Goal: Information Seeking & Learning: Learn about a topic

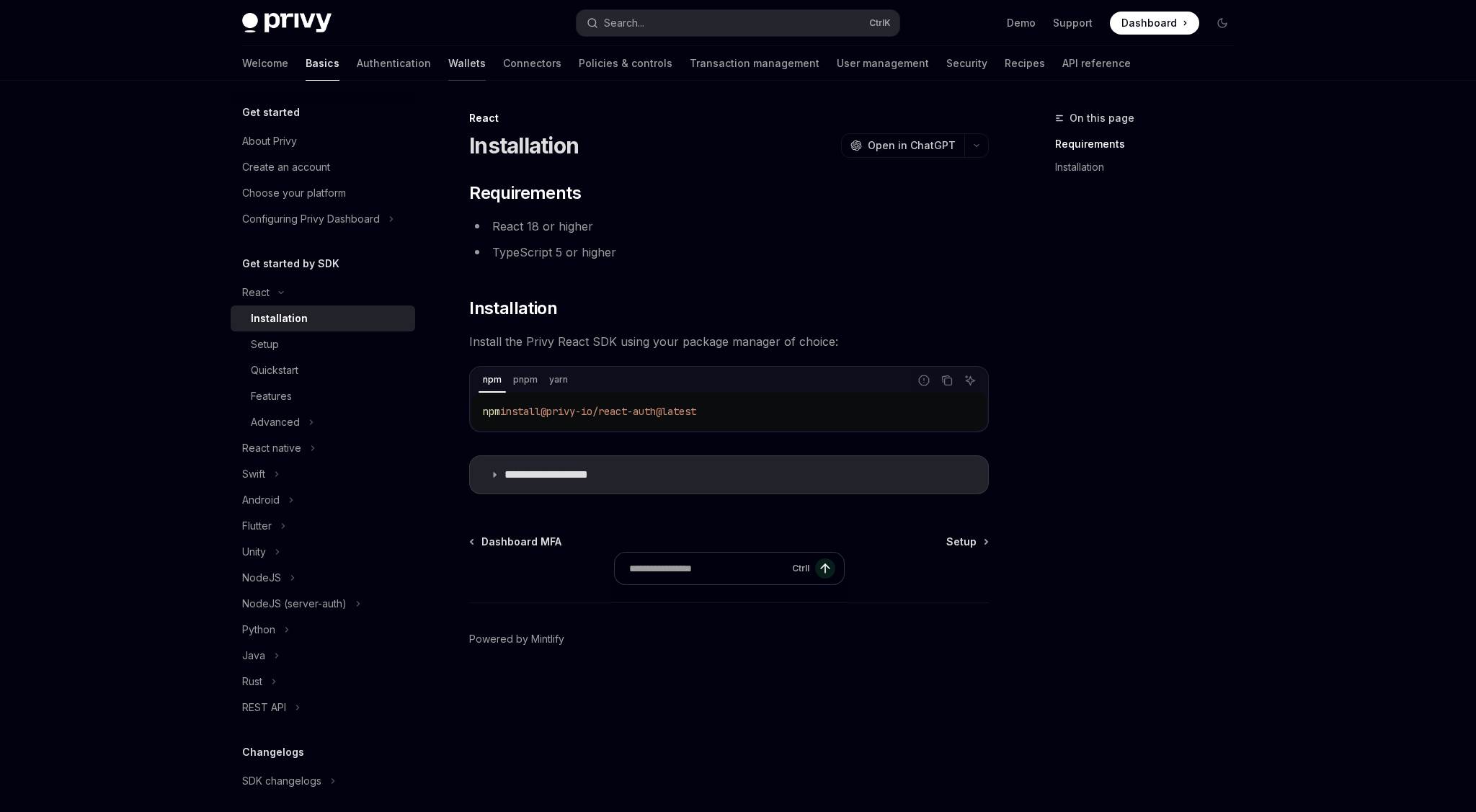
click at [448, 58] on link "Wallets" at bounding box center [466, 63] width 37 height 34
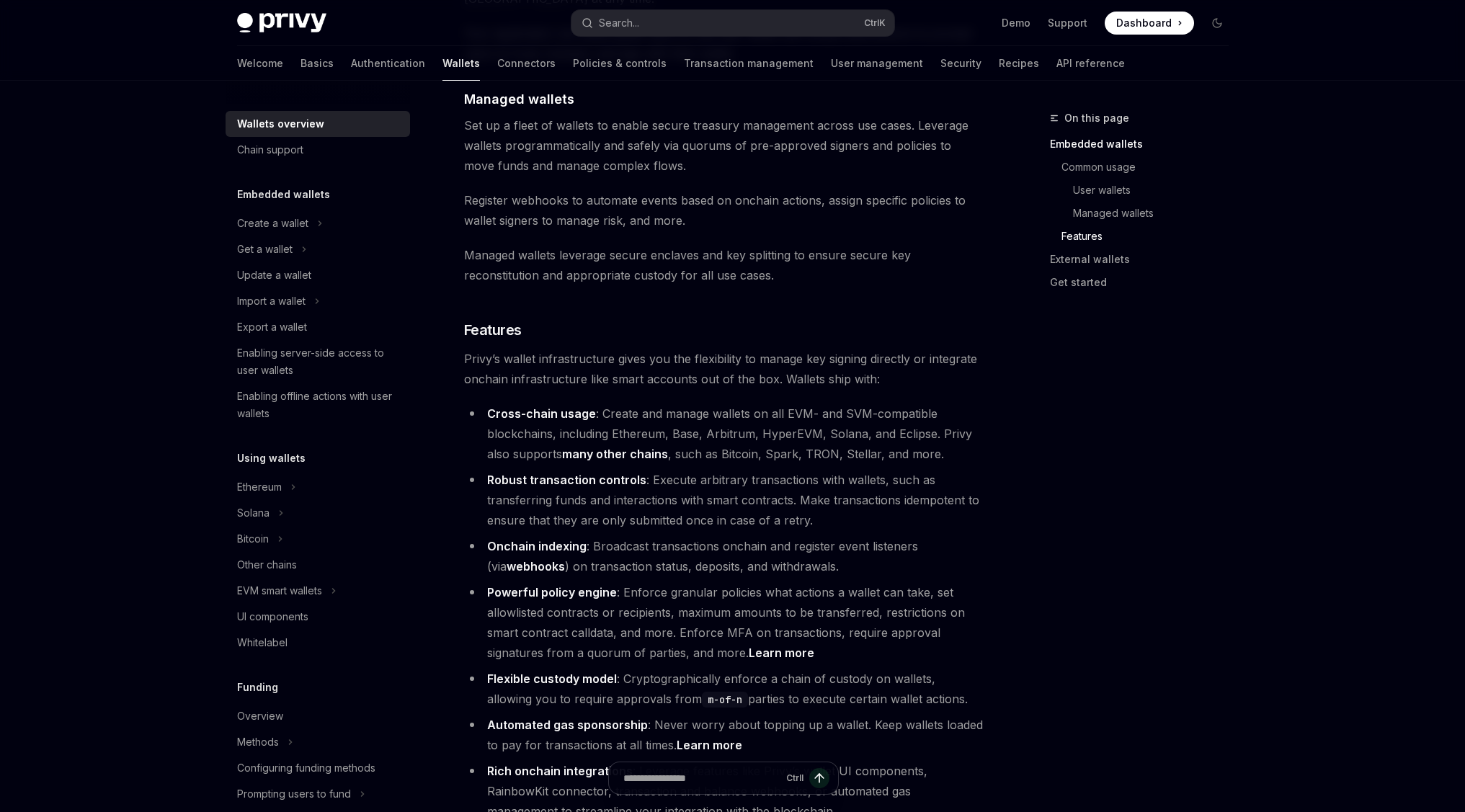
scroll to position [1384, 0]
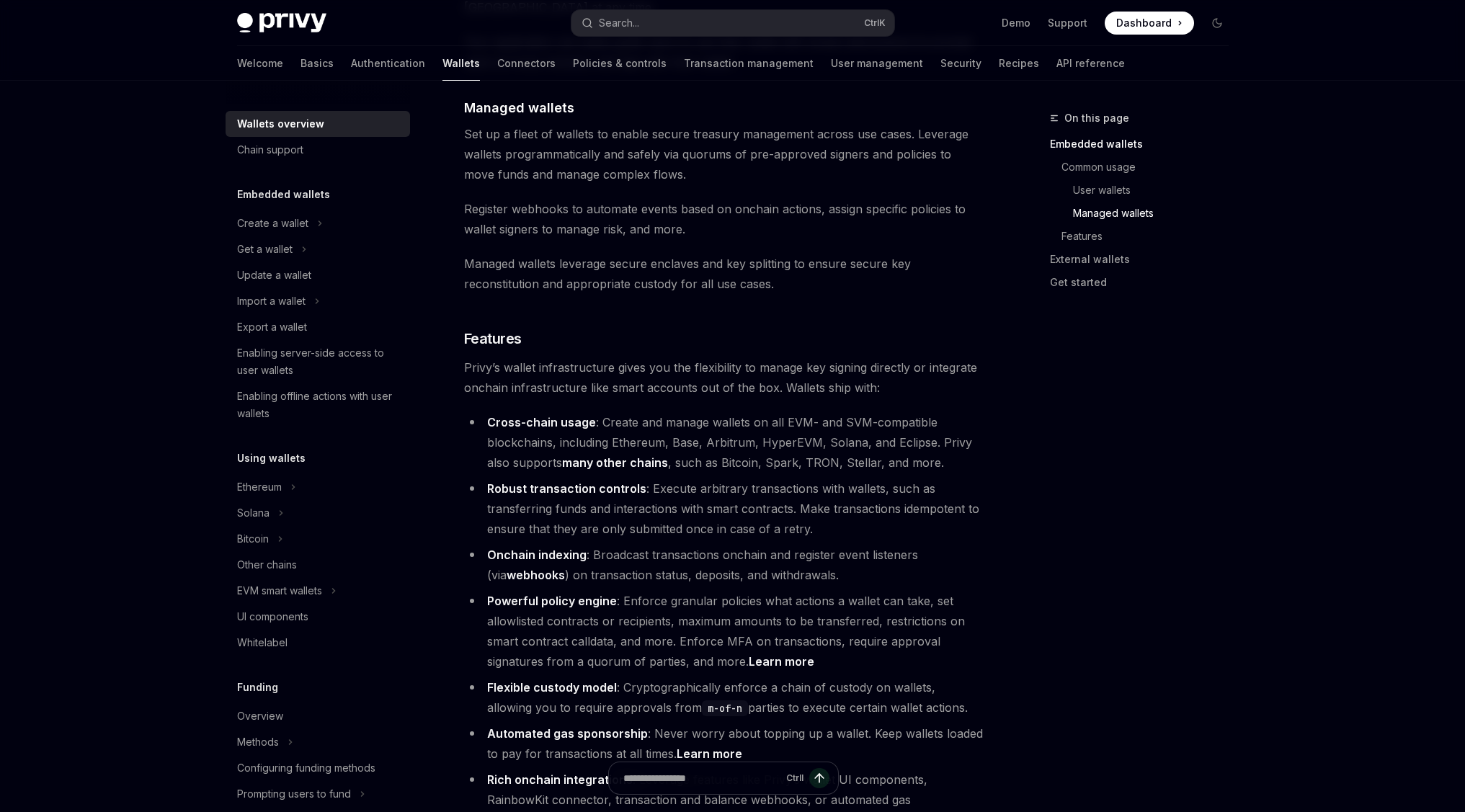
click at [713, 746] on link "Learn more" at bounding box center [709, 754] width 66 height 15
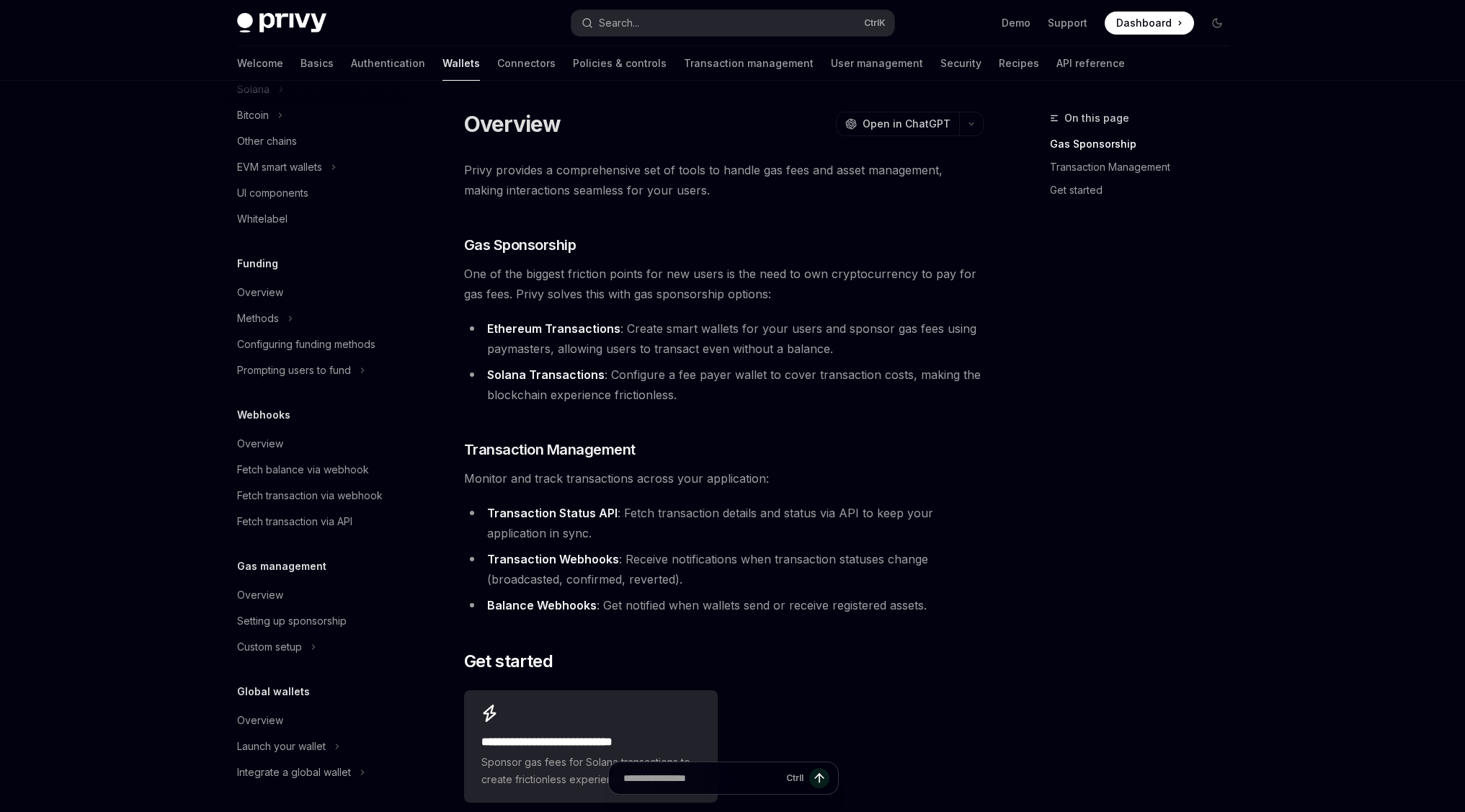
scroll to position [426, 0]
click at [498, 70] on link "Connectors" at bounding box center [526, 63] width 58 height 34
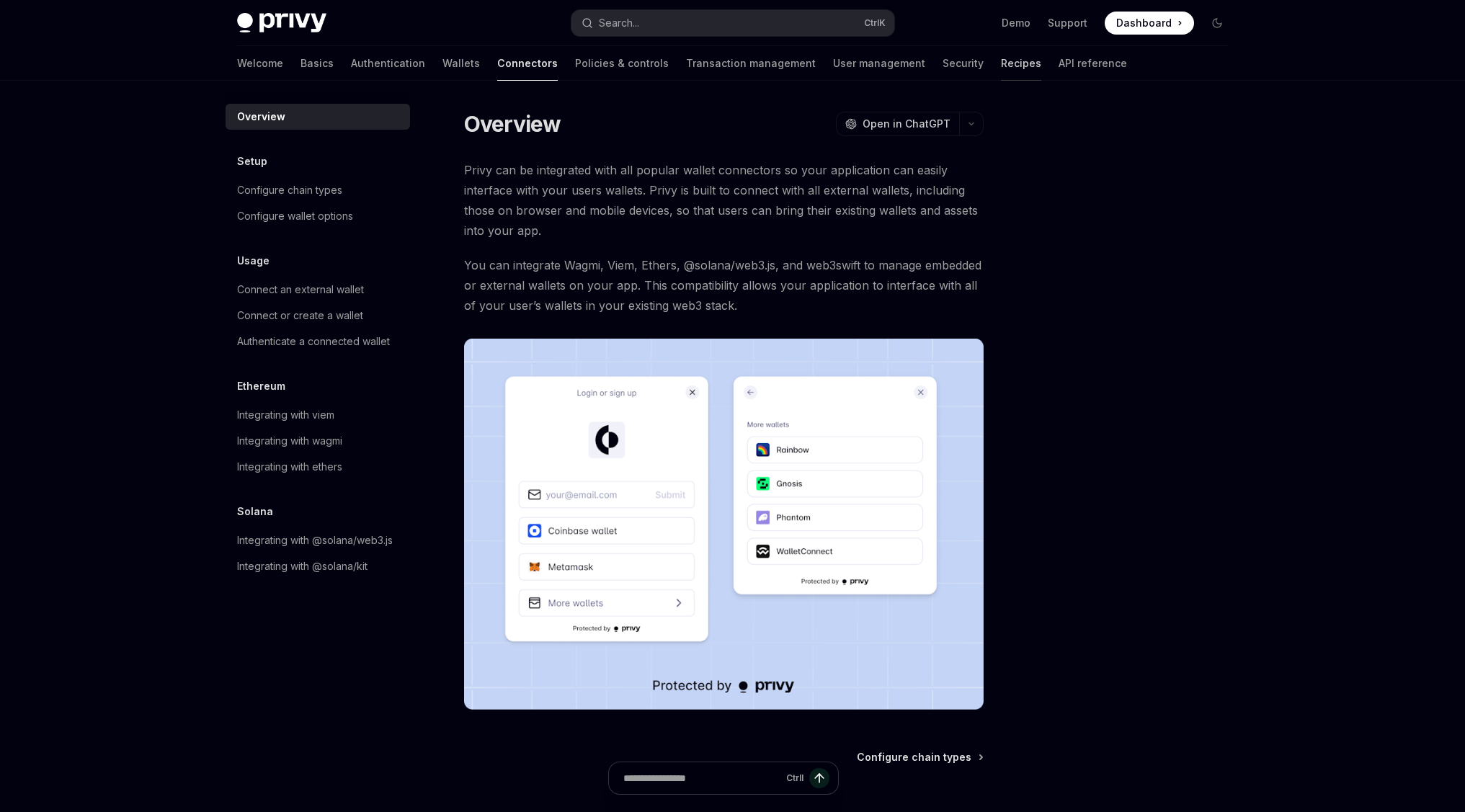
click at [1001, 67] on link "Recipes" at bounding box center [1021, 63] width 40 height 34
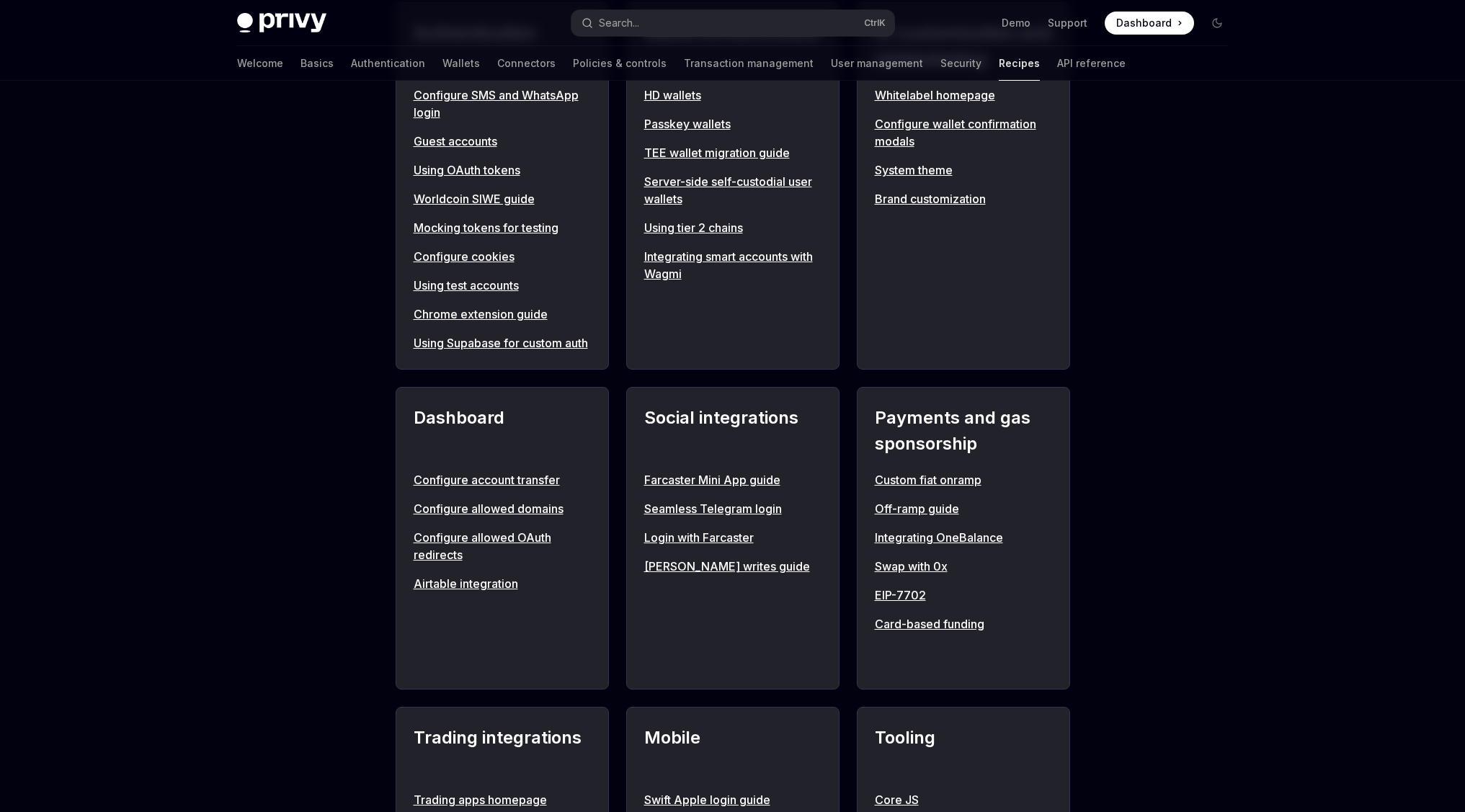
scroll to position [692, 0]
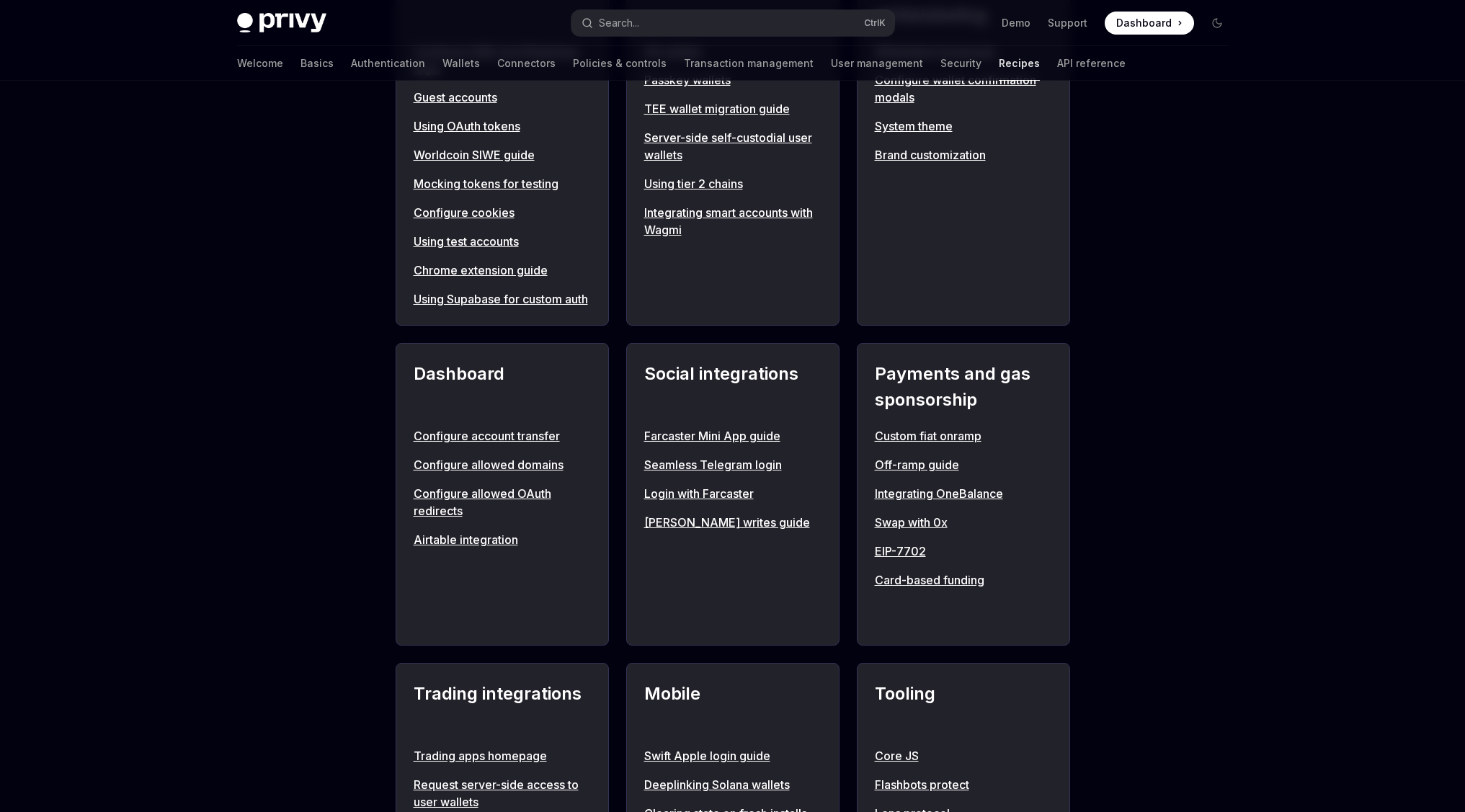
click at [909, 559] on link "EIP-7702" at bounding box center [964, 551] width 177 height 17
type textarea "*"
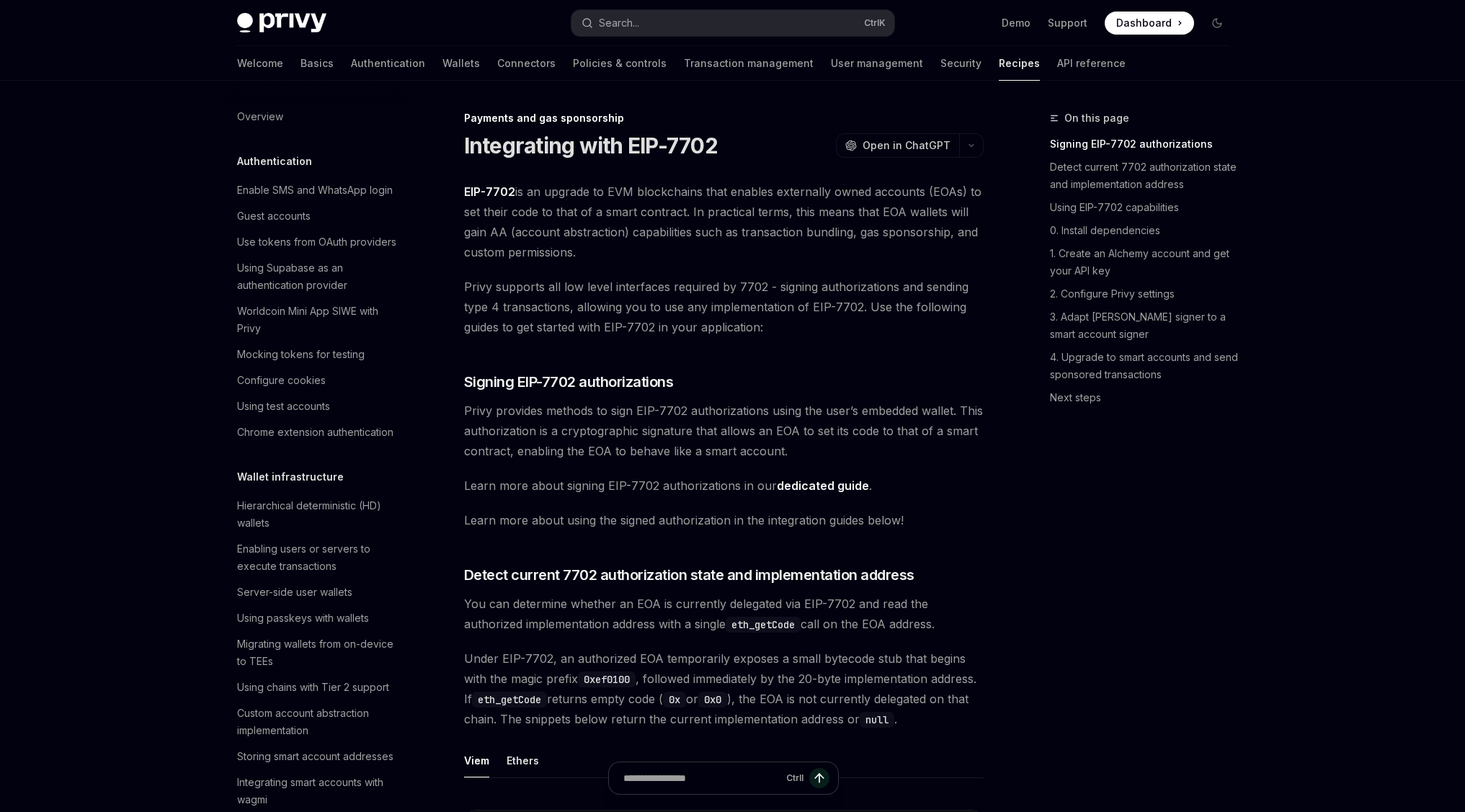
scroll to position [1175, 0]
